Goal: Information Seeking & Learning: Learn about a topic

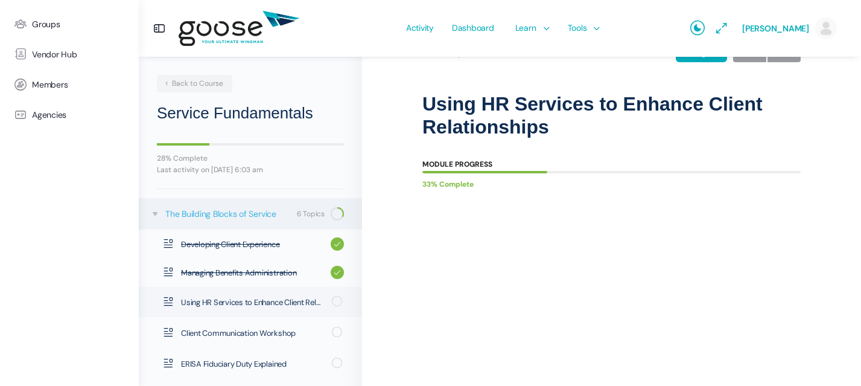
scroll to position [32, 0]
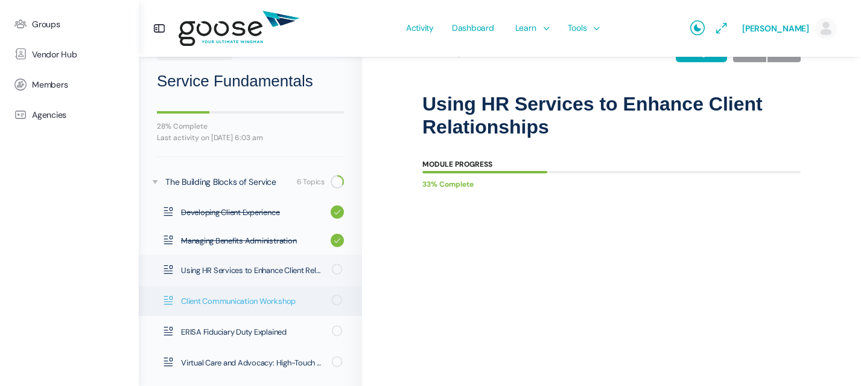
click at [240, 295] on span "Client Communication Workshop" at bounding box center [252, 301] width 143 height 12
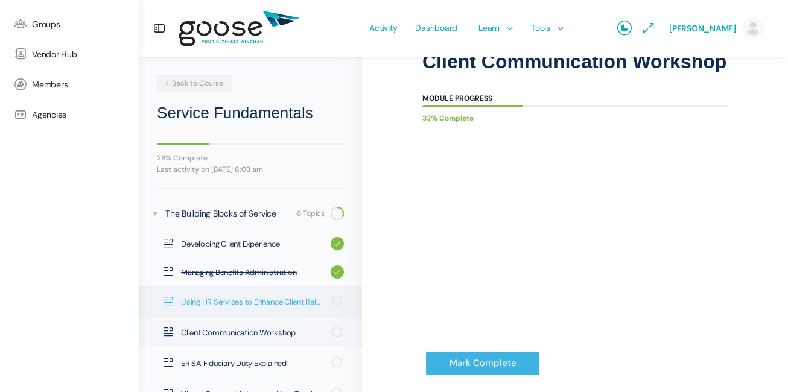
scroll to position [25, 0]
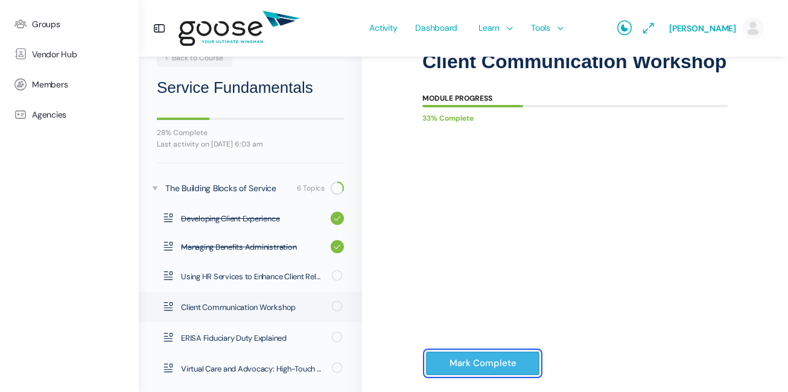
click at [499, 374] on input "Mark Complete" at bounding box center [482, 363] width 115 height 25
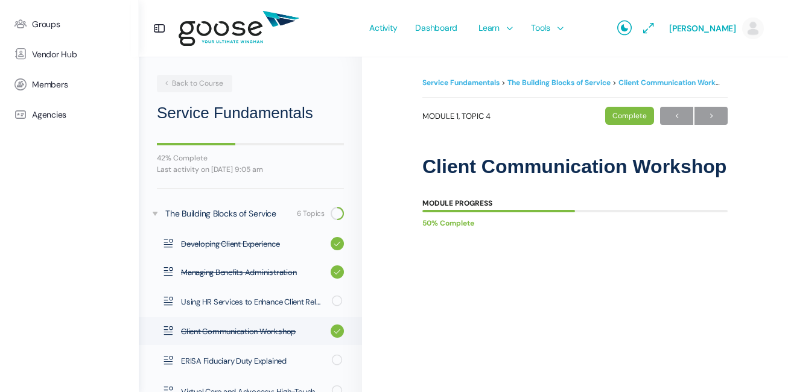
scroll to position [24, 0]
